Goal: Information Seeking & Learning: Learn about a topic

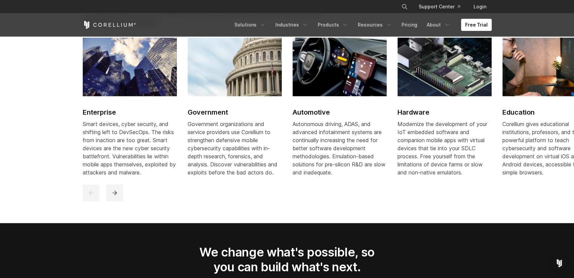
scroll to position [839, 0]
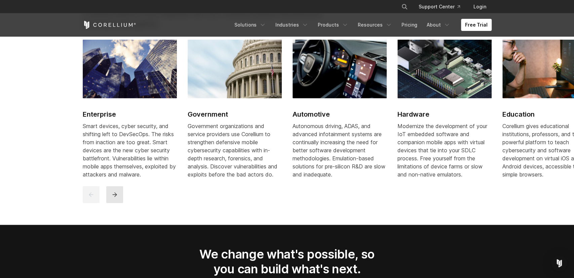
click at [110, 199] on button "next" at bounding box center [114, 194] width 17 height 17
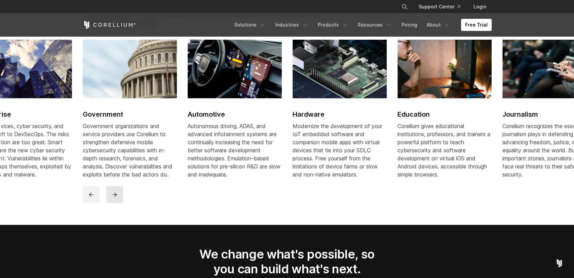
click at [110, 199] on button "next" at bounding box center [114, 194] width 17 height 17
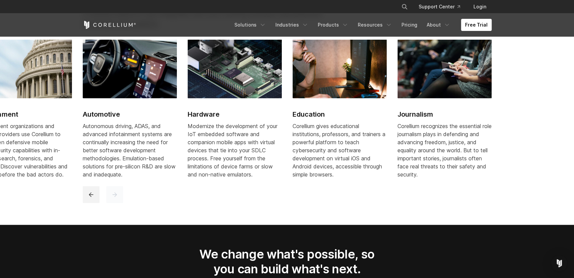
click at [110, 199] on button "next" at bounding box center [114, 194] width 17 height 17
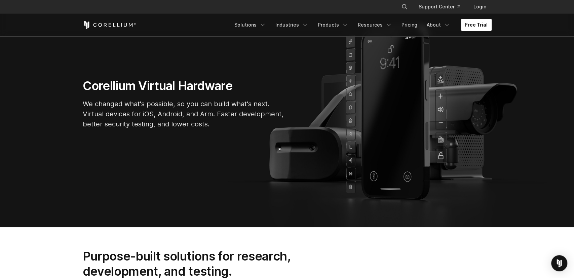
scroll to position [0, 0]
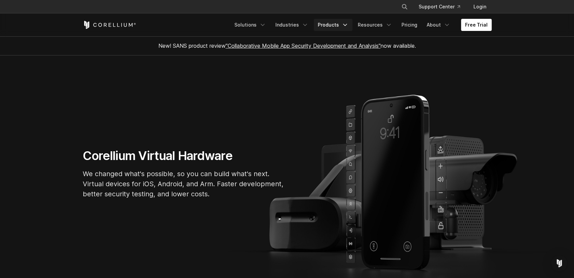
click at [330, 23] on link "Products" at bounding box center [333, 25] width 39 height 12
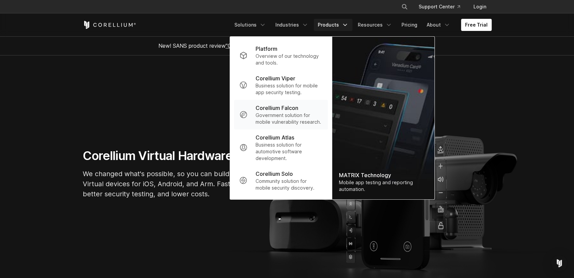
click at [308, 119] on p "Government solution for mobile vulnerability research." at bounding box center [288, 118] width 67 height 13
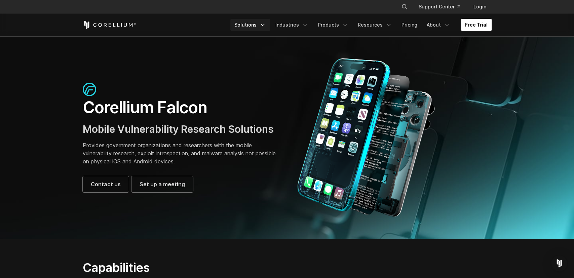
click at [256, 23] on link "Solutions" at bounding box center [250, 25] width 40 height 12
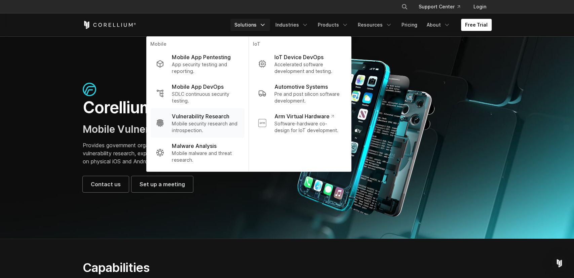
click at [223, 118] on p "Vulnerability Research" at bounding box center [200, 116] width 57 height 8
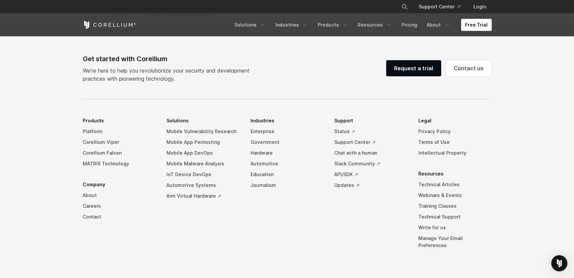
scroll to position [2267, 0]
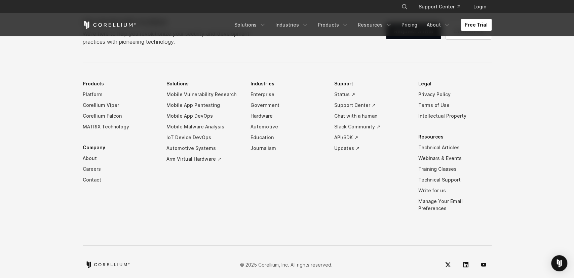
click at [87, 168] on link "Careers" at bounding box center [119, 169] width 73 height 11
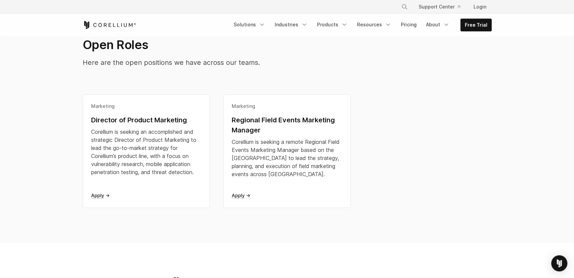
scroll to position [140, 0]
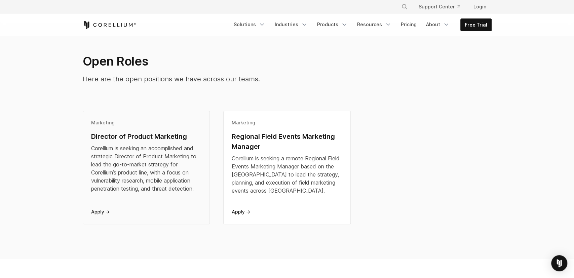
click at [113, 119] on link "Marketing Director of Product Marketing Corellium is seeking an accomplished an…" at bounding box center [146, 167] width 127 height 113
click at [370, 23] on link "Resources" at bounding box center [374, 24] width 42 height 12
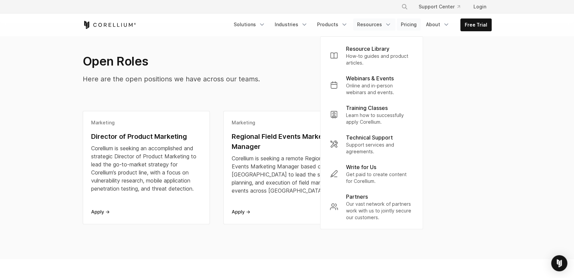
click at [406, 23] on link "Pricing" at bounding box center [409, 24] width 24 height 12
